Goal: Check status: Check status

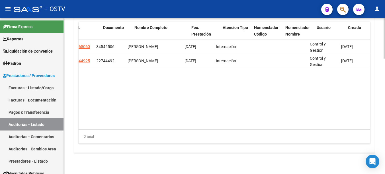
scroll to position [0, 368]
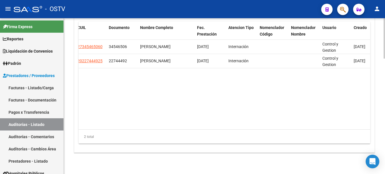
drag, startPoint x: 300, startPoint y: 129, endPoint x: 273, endPoint y: 130, distance: 27.1
click at [273, 130] on div "Id Gerenciador Monto Item Monto Aprobado Debitado Tot. Comentario Comentario Ge…" at bounding box center [225, 83] width 292 height 122
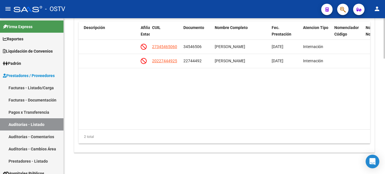
scroll to position [0, 273]
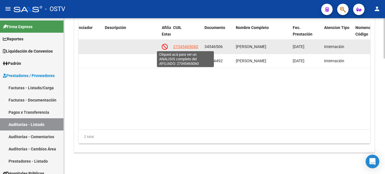
click at [187, 44] on span "27345465060" at bounding box center [185, 46] width 25 height 5
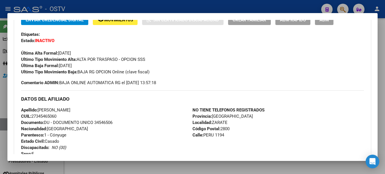
scroll to position [143, 0]
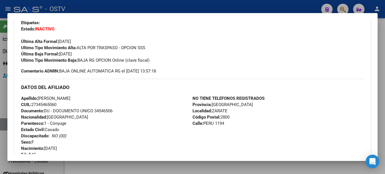
click at [292, 47] on div at bounding box center [192, 87] width 385 height 174
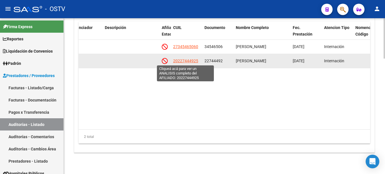
click at [180, 61] on span "20227444925" at bounding box center [185, 61] width 25 height 5
type textarea "20227444925"
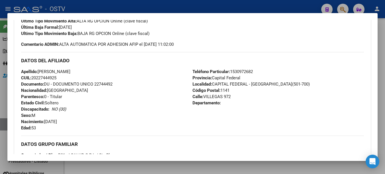
scroll to position [190, 0]
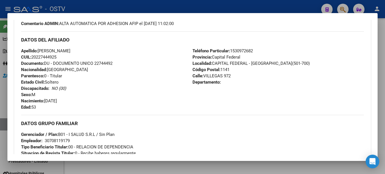
click at [206, 164] on div at bounding box center [192, 87] width 385 height 174
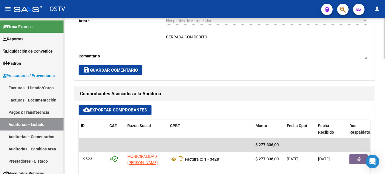
scroll to position [237, 0]
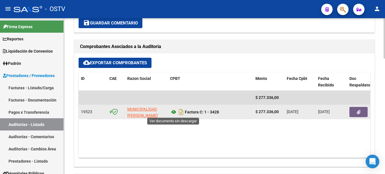
click at [174, 111] on icon at bounding box center [173, 112] width 7 height 7
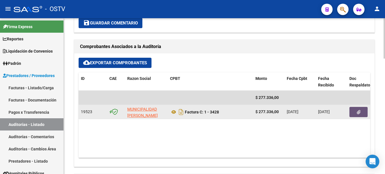
click at [292, 113] on button "button" at bounding box center [359, 112] width 18 height 10
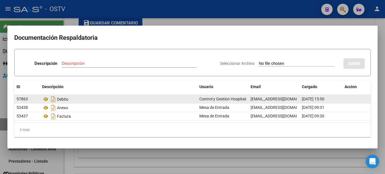
click at [88, 100] on div "Debito" at bounding box center [118, 99] width 153 height 9
click at [46, 100] on icon at bounding box center [45, 99] width 7 height 7
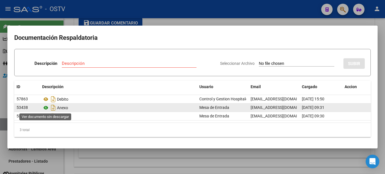
click at [44, 109] on icon at bounding box center [45, 108] width 7 height 7
